Goal: Information Seeking & Learning: Find specific fact

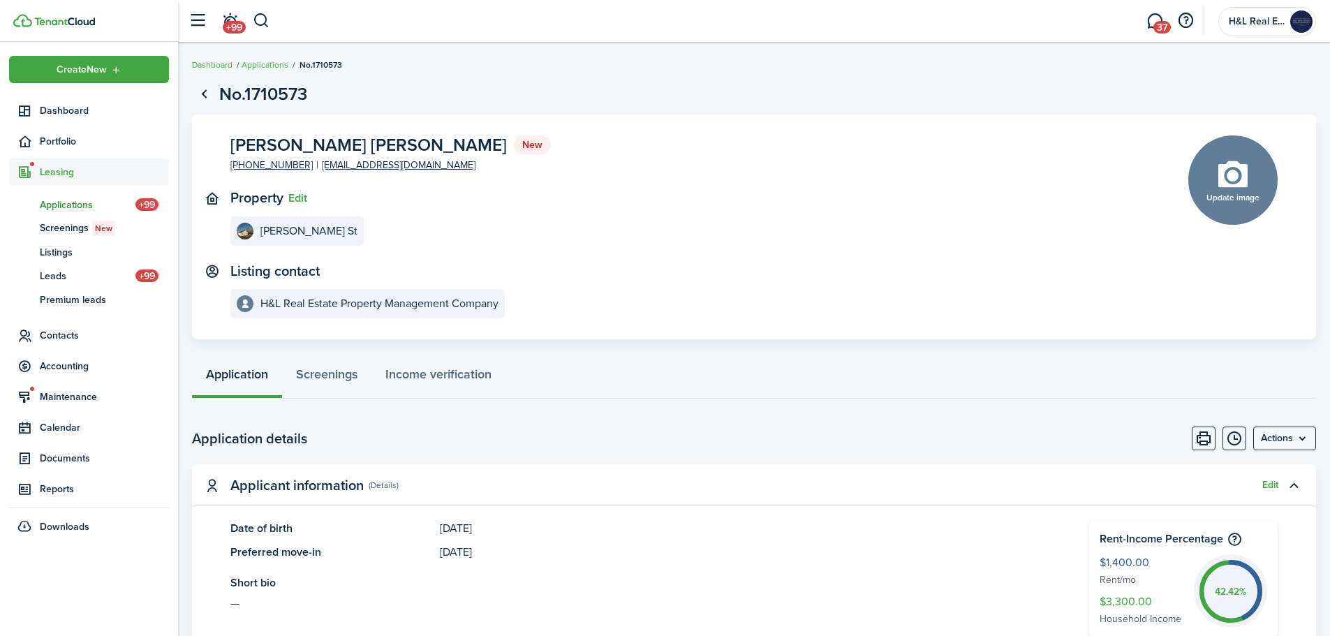
click at [78, 208] on span "Applications" at bounding box center [88, 205] width 96 height 15
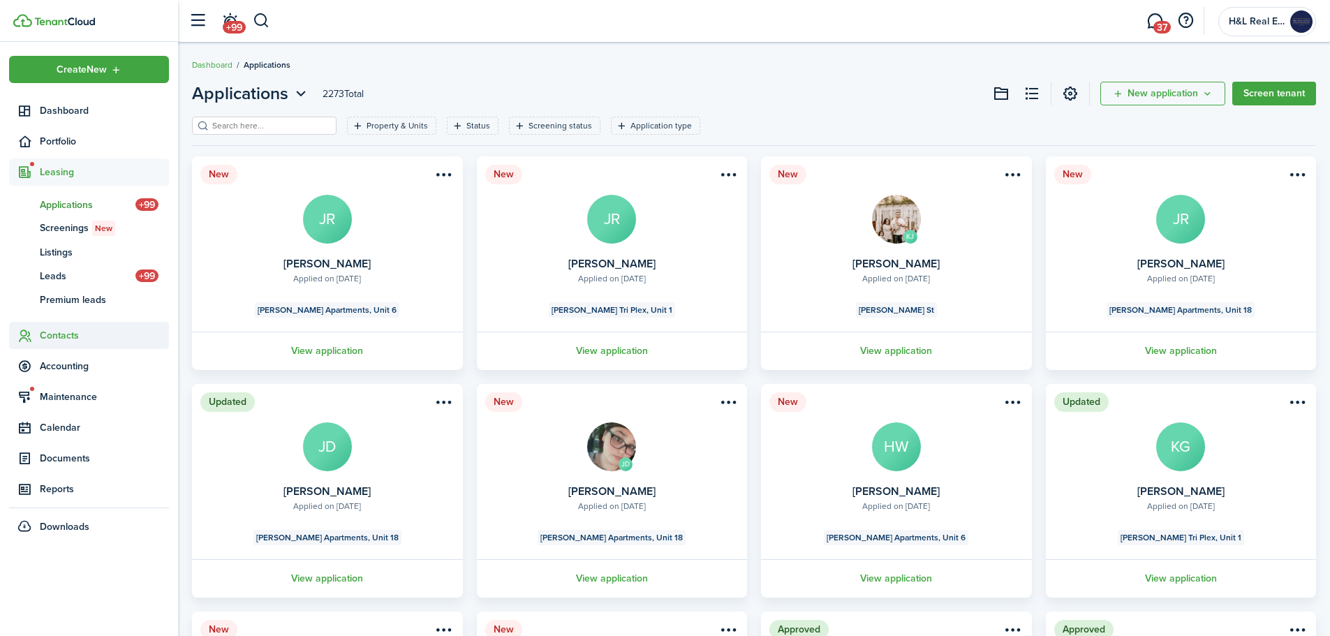
click at [59, 327] on span "Contacts" at bounding box center [89, 335] width 160 height 27
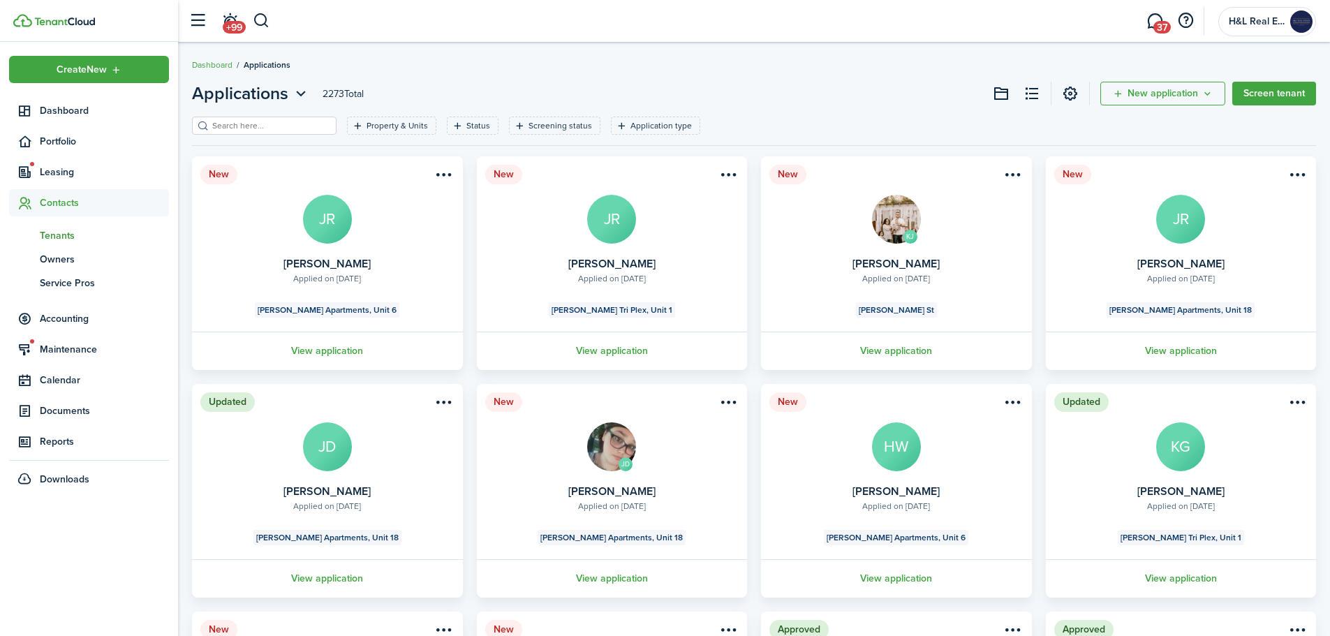
click at [54, 235] on span "Tenants" at bounding box center [104, 235] width 129 height 15
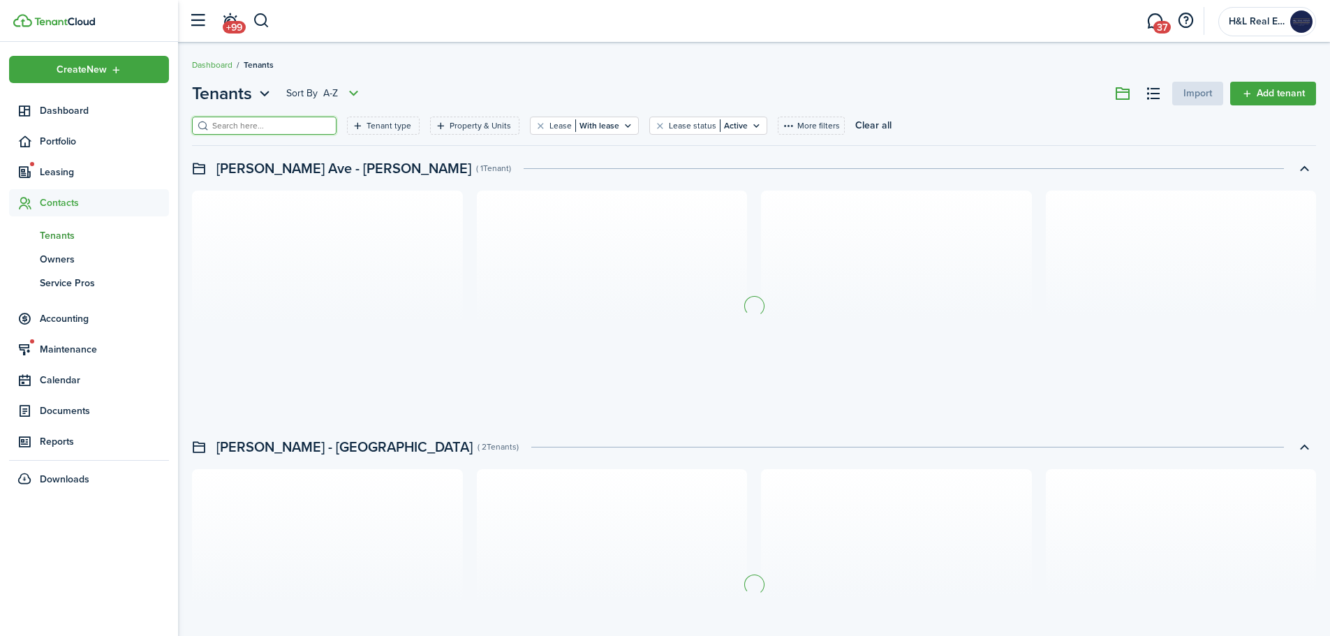
click at [235, 126] on input "search" at bounding box center [270, 125] width 123 height 13
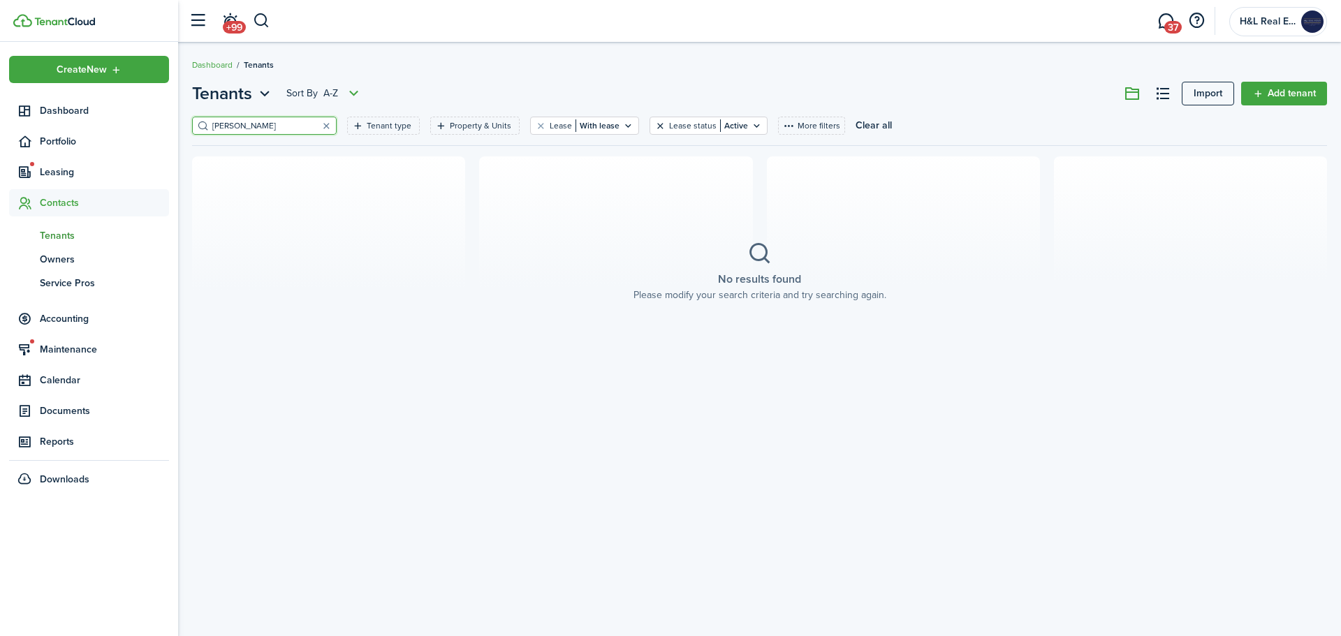
type input "[PERSON_NAME]"
click at [654, 123] on button "Clear filter" at bounding box center [660, 125] width 12 height 11
click at [535, 126] on button "Clear filter" at bounding box center [541, 125] width 12 height 11
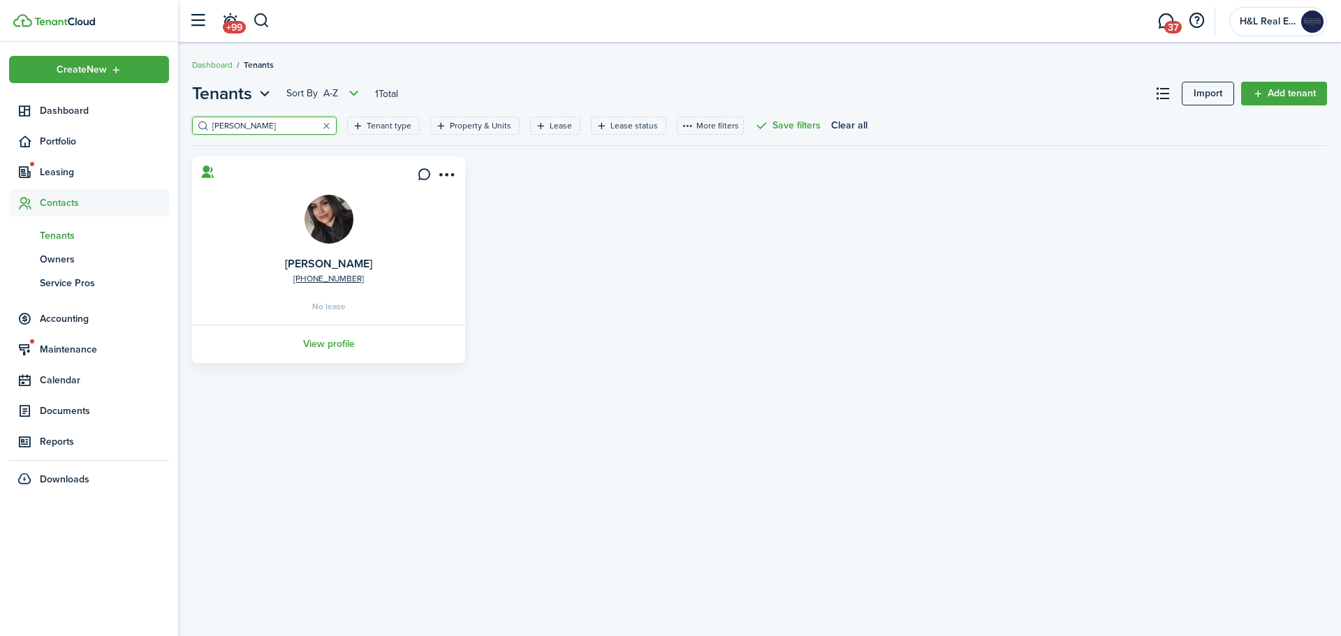
click at [326, 343] on link "View profile" at bounding box center [328, 344] width 277 height 38
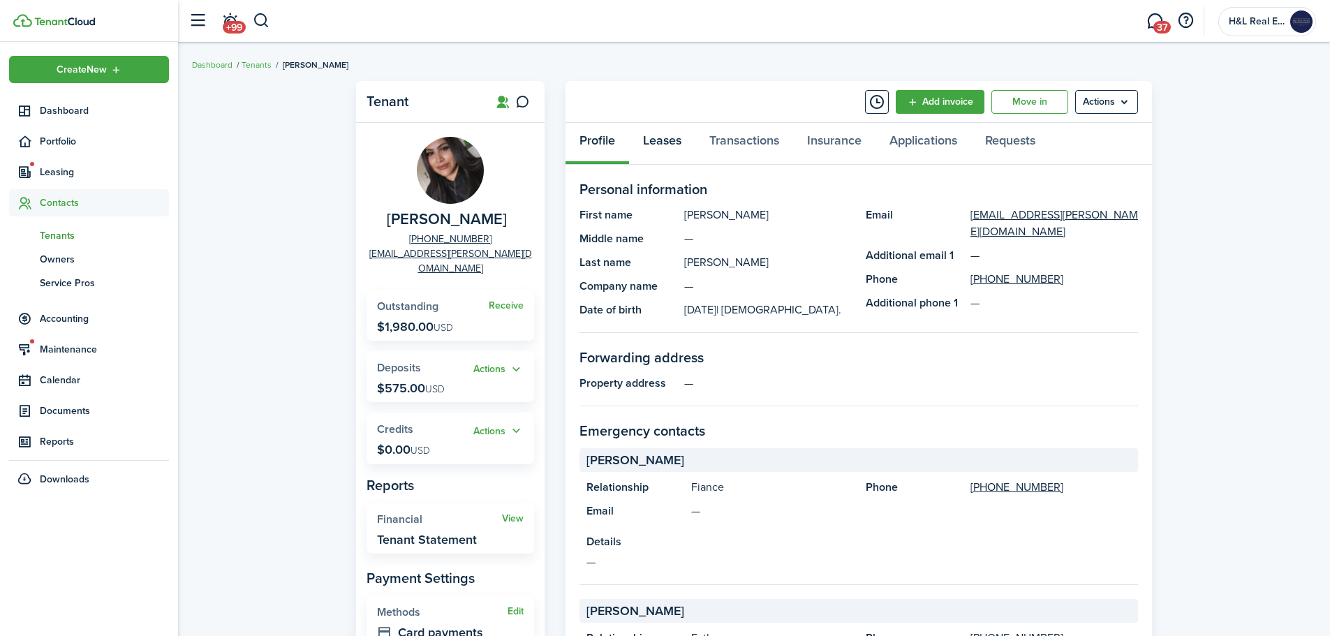
click at [659, 129] on link "Leases" at bounding box center [662, 144] width 66 height 42
